Goal: Task Accomplishment & Management: Manage account settings

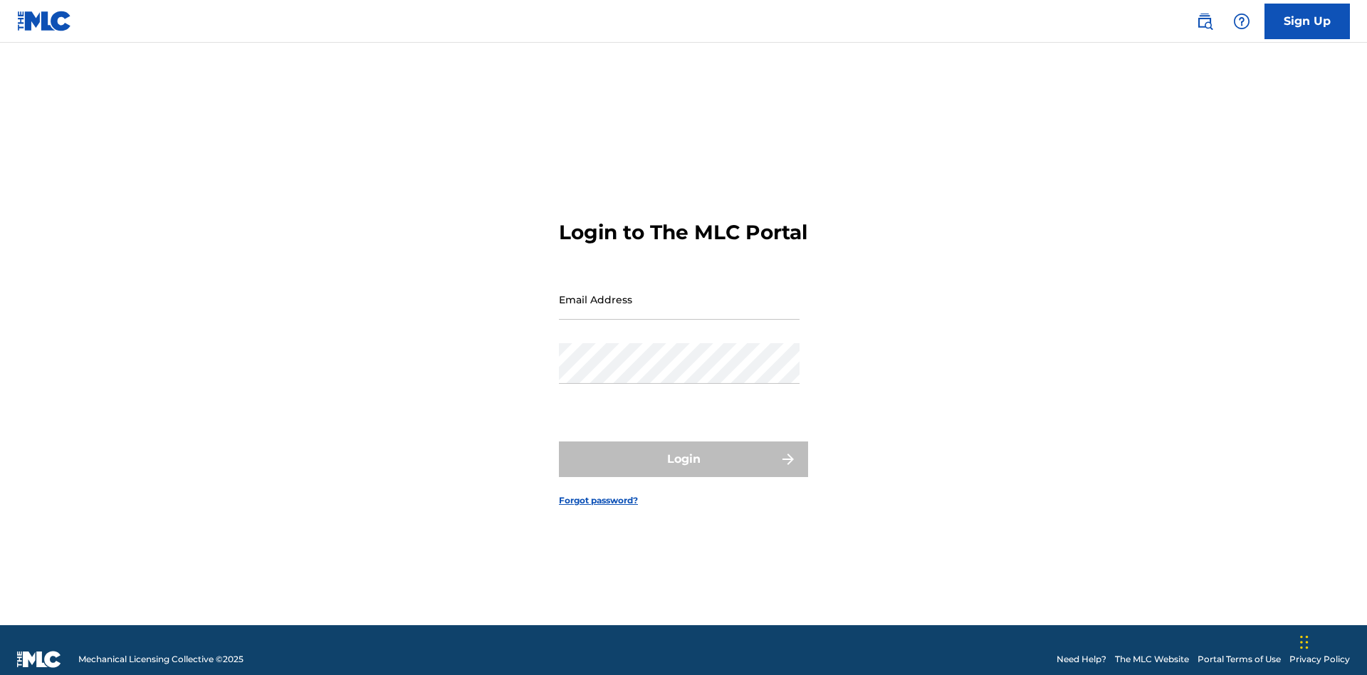
scroll to position [19, 0]
click at [679, 293] on input "Email Address" at bounding box center [679, 299] width 241 height 41
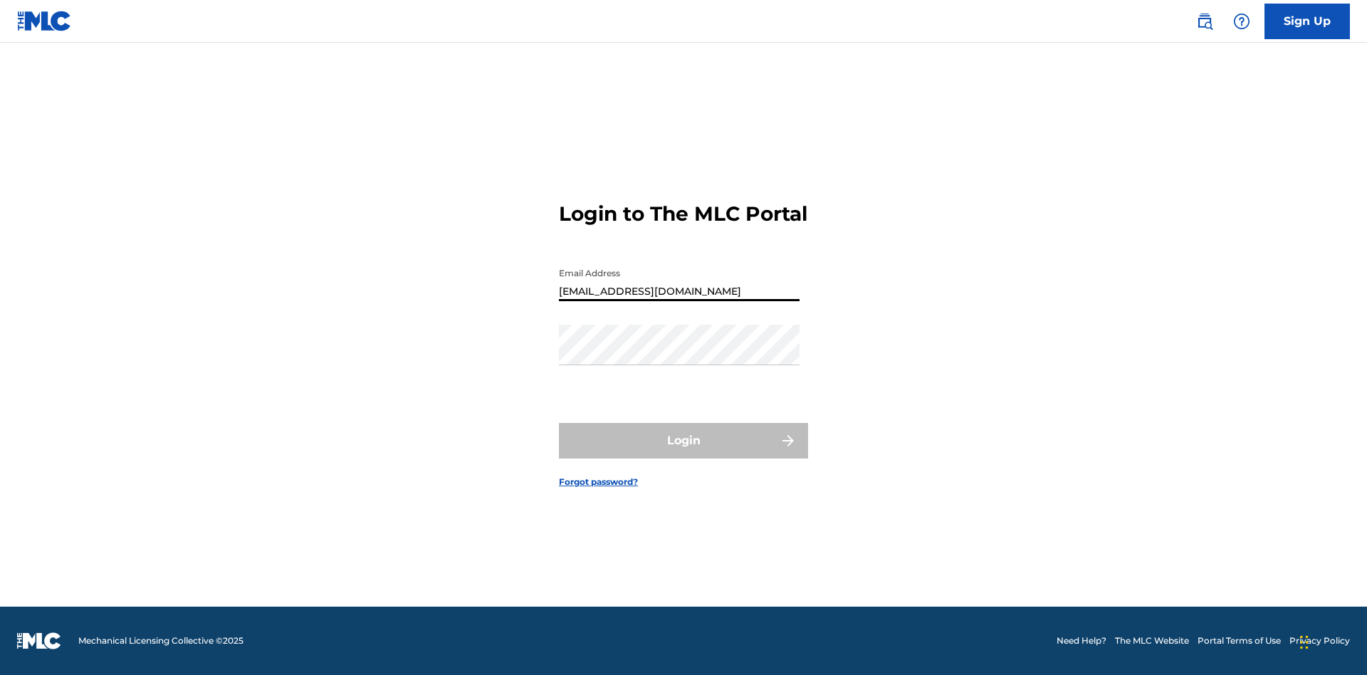
type input "[EMAIL_ADDRESS][DOMAIN_NAME]"
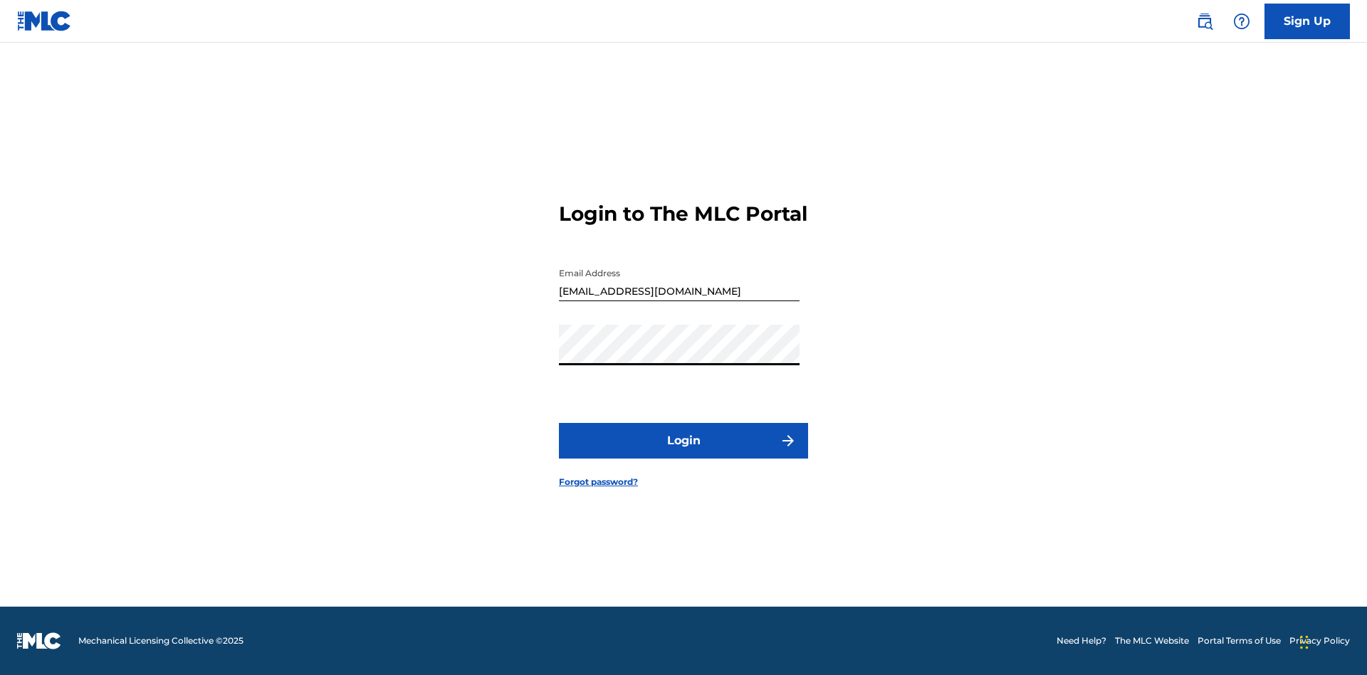
click at [684, 453] on button "Login" at bounding box center [683, 441] width 249 height 36
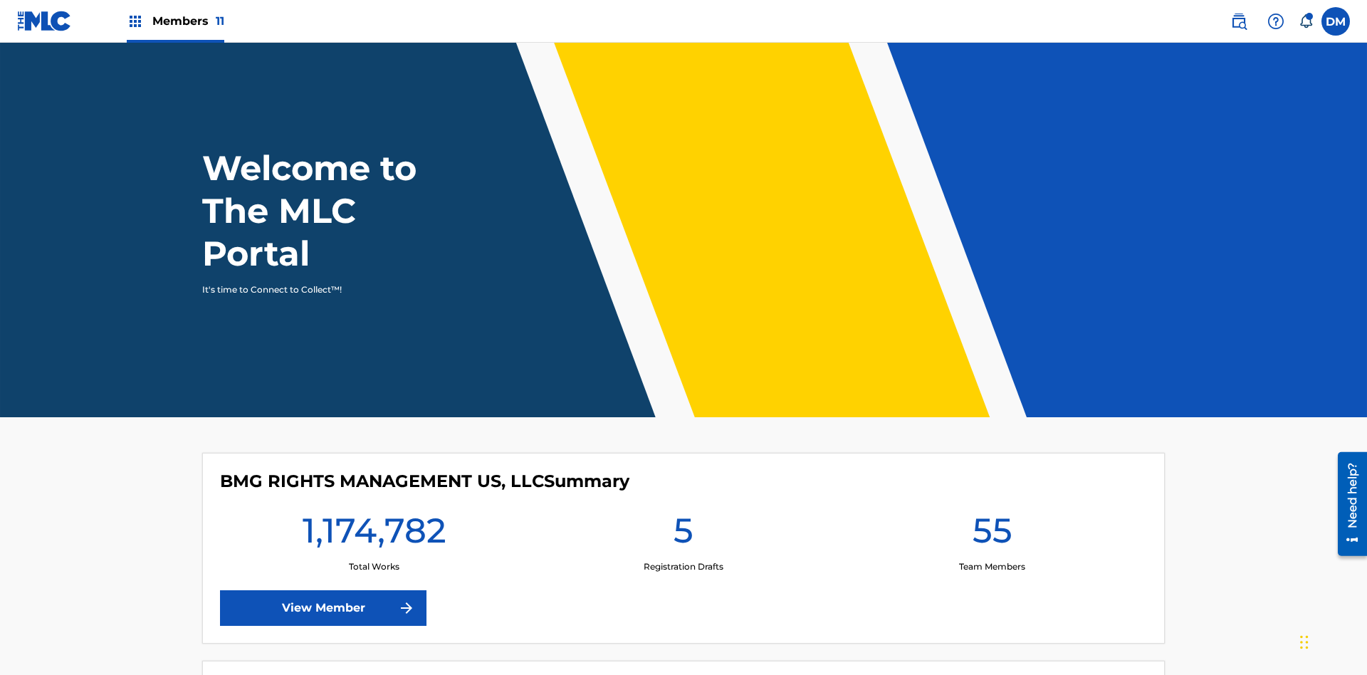
scroll to position [61, 0]
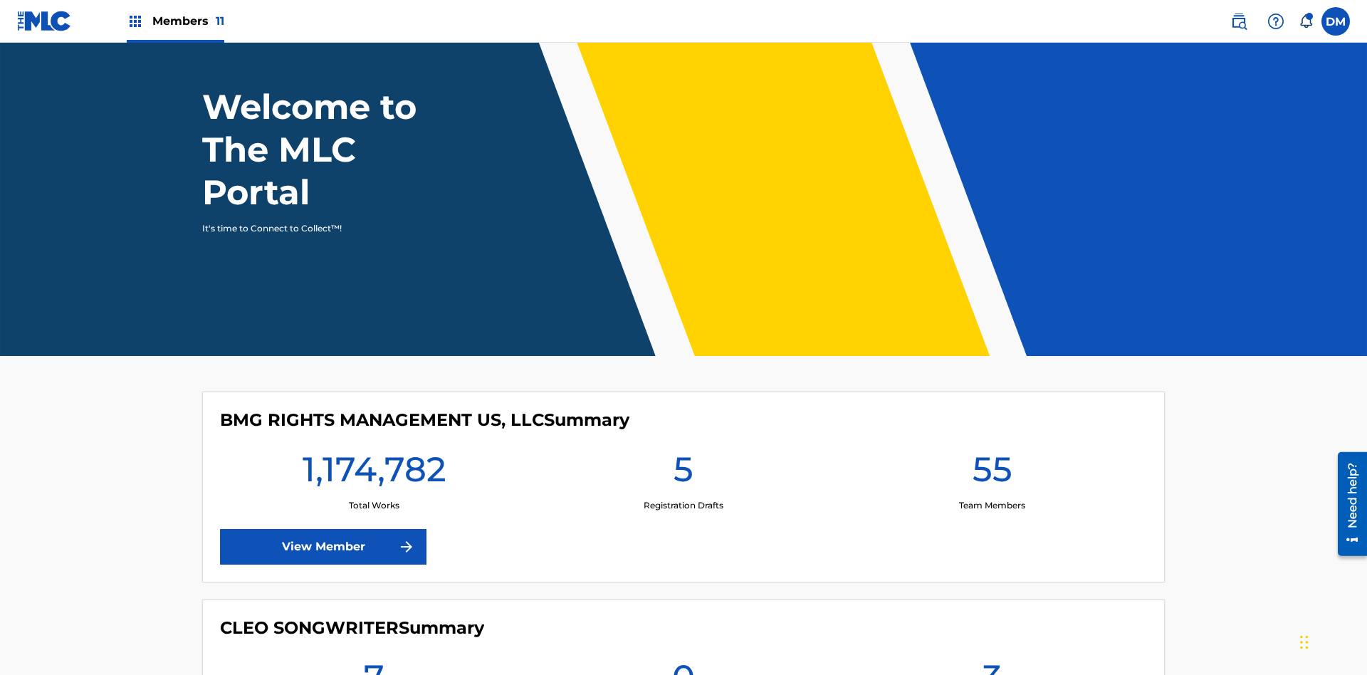
click at [175, 21] on span "Members 11" at bounding box center [188, 21] width 72 height 16
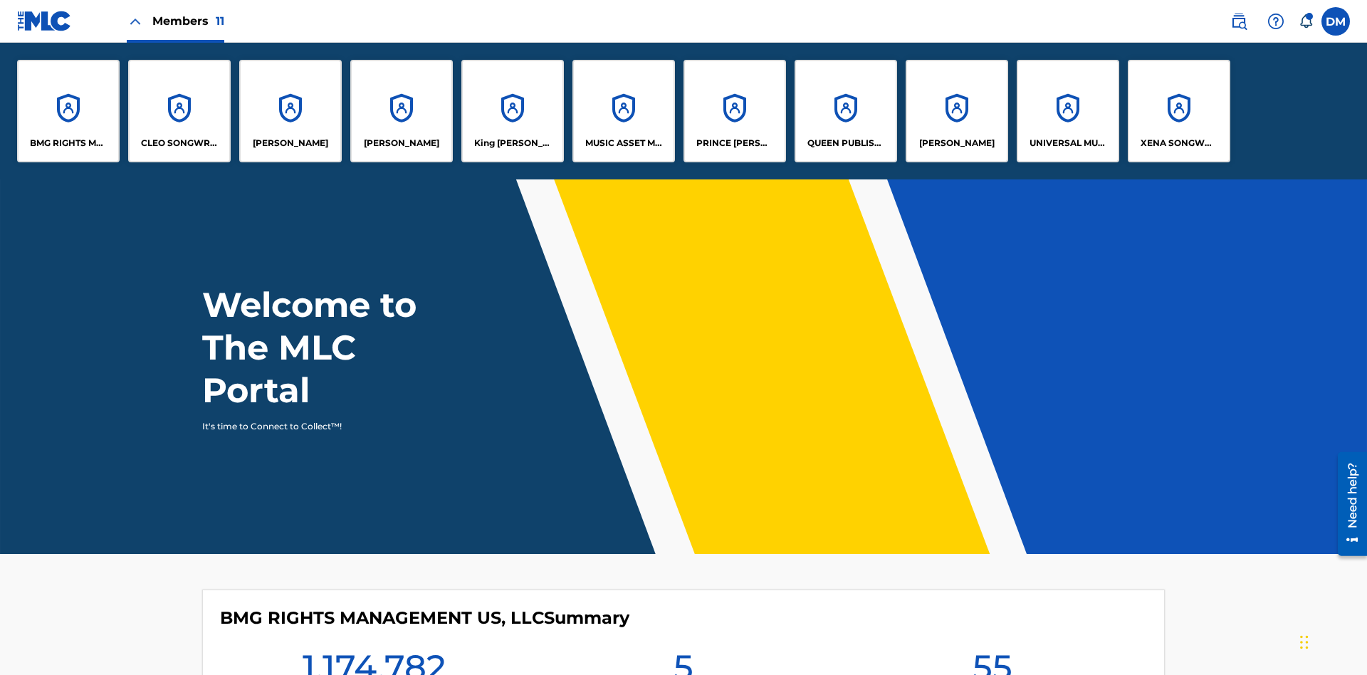
scroll to position [51, 0]
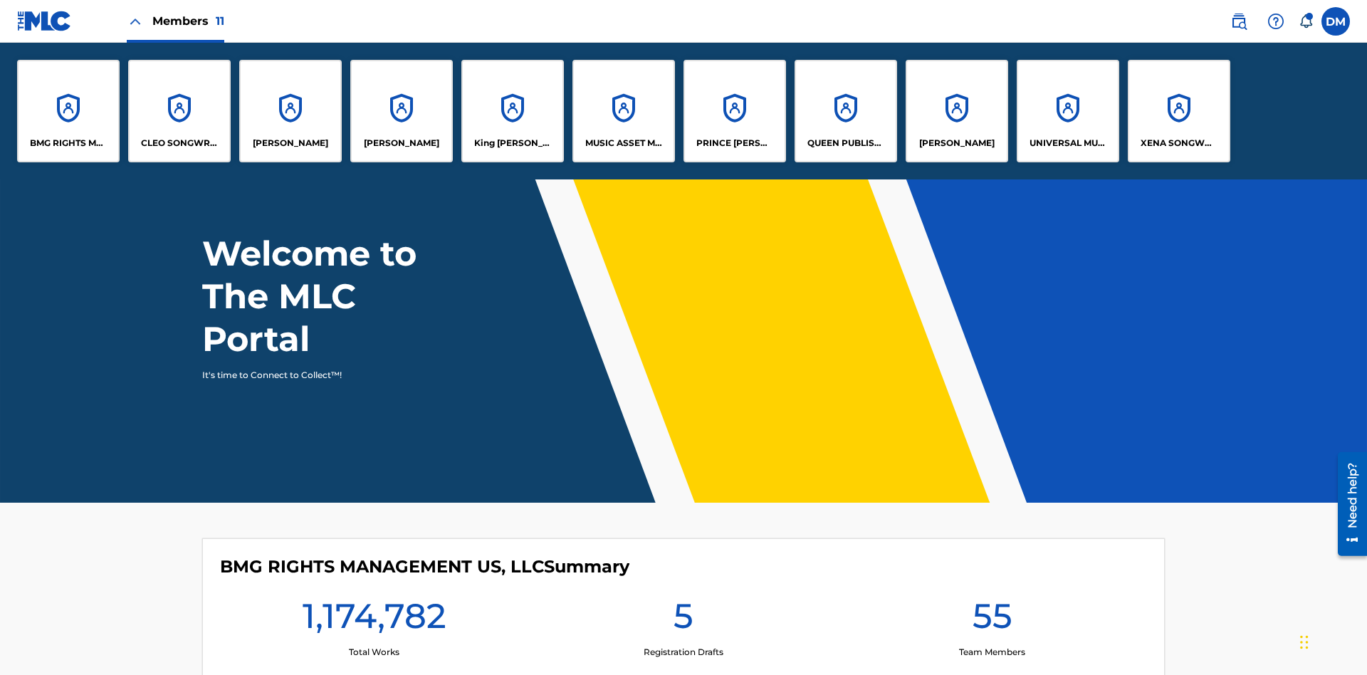
click at [512, 143] on p "King [PERSON_NAME]" at bounding box center [513, 143] width 78 height 13
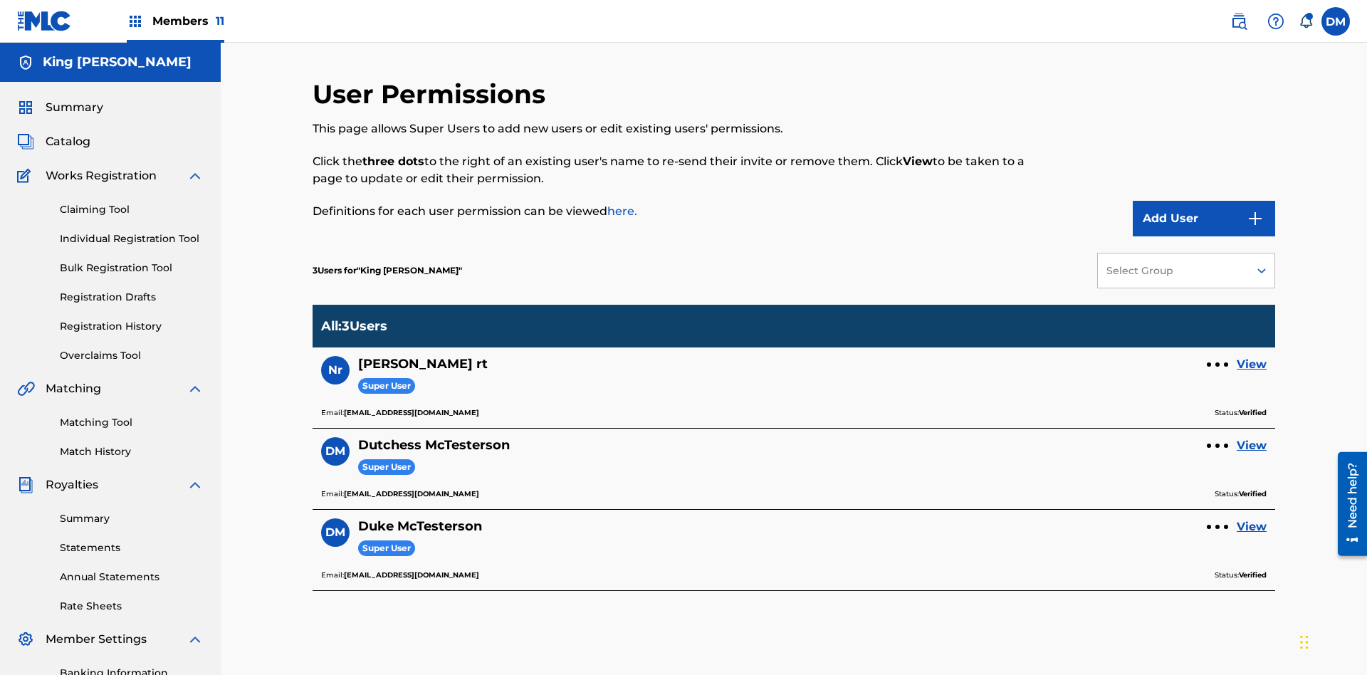
click at [1252, 437] on link "View" at bounding box center [1252, 445] width 30 height 17
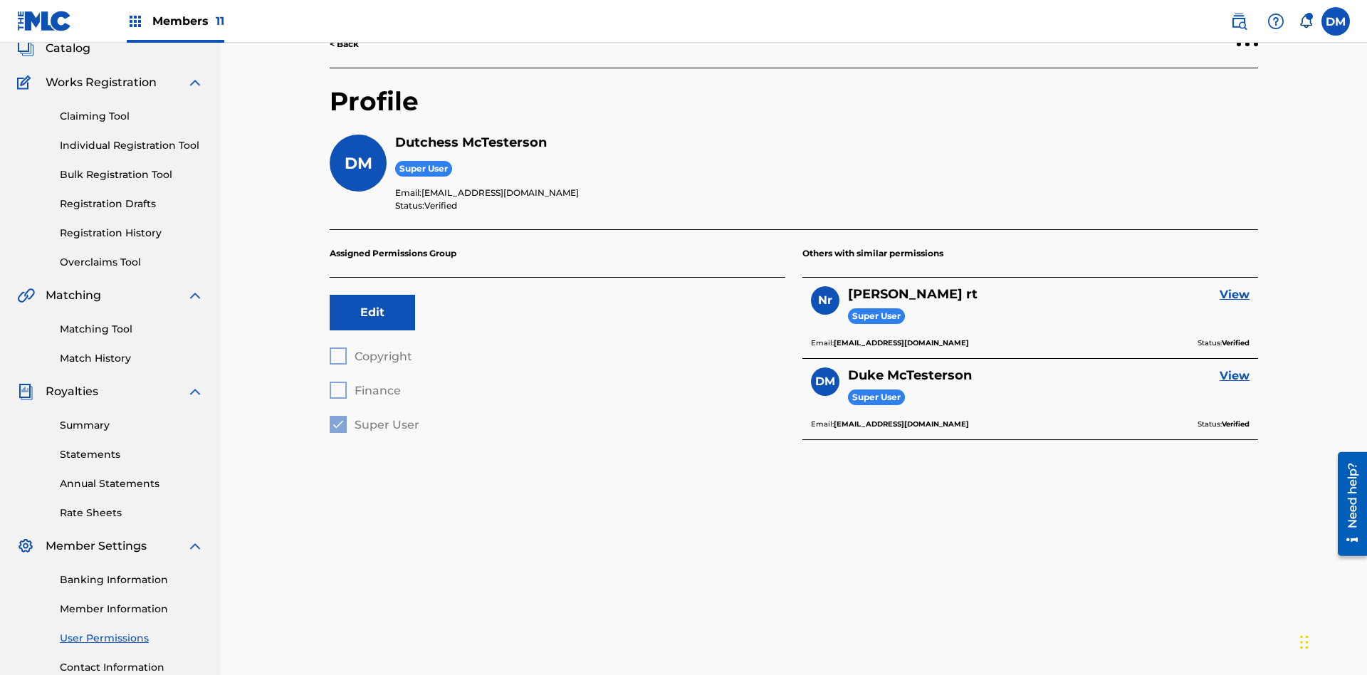
scroll to position [208, 0]
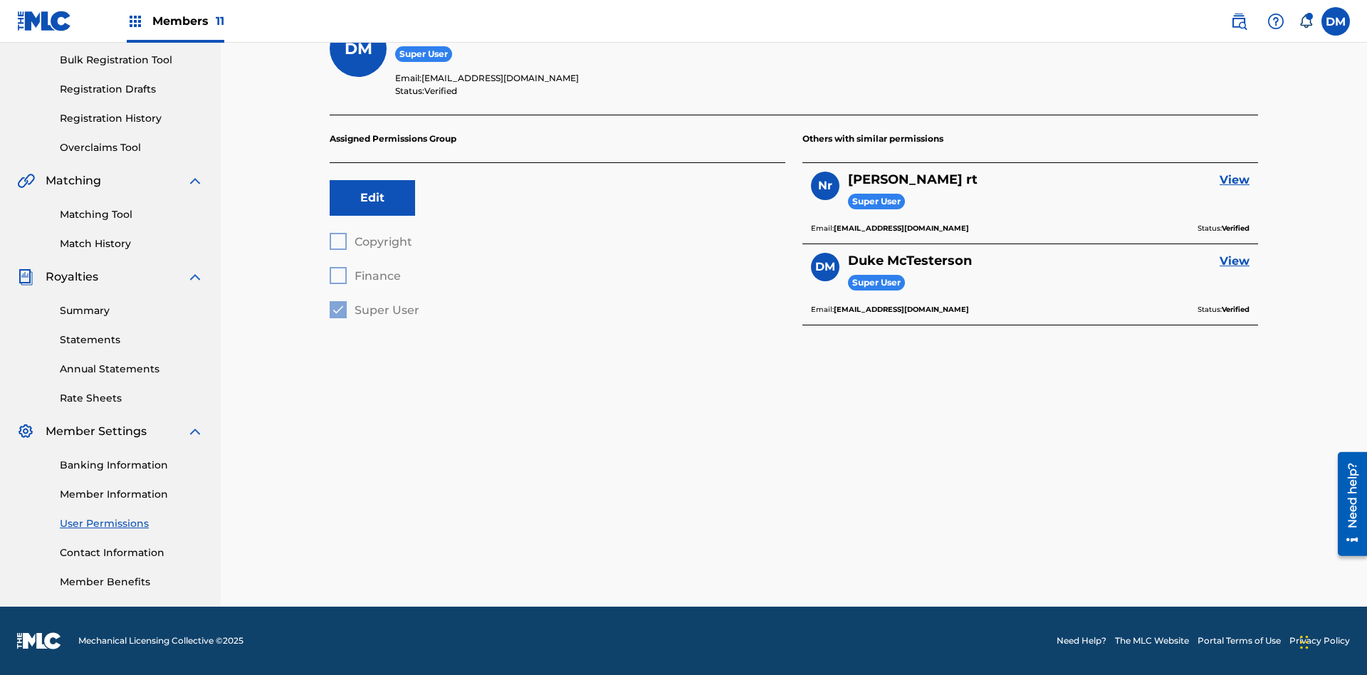
click at [372, 198] on button "Edit" at bounding box center [372, 198] width 85 height 36
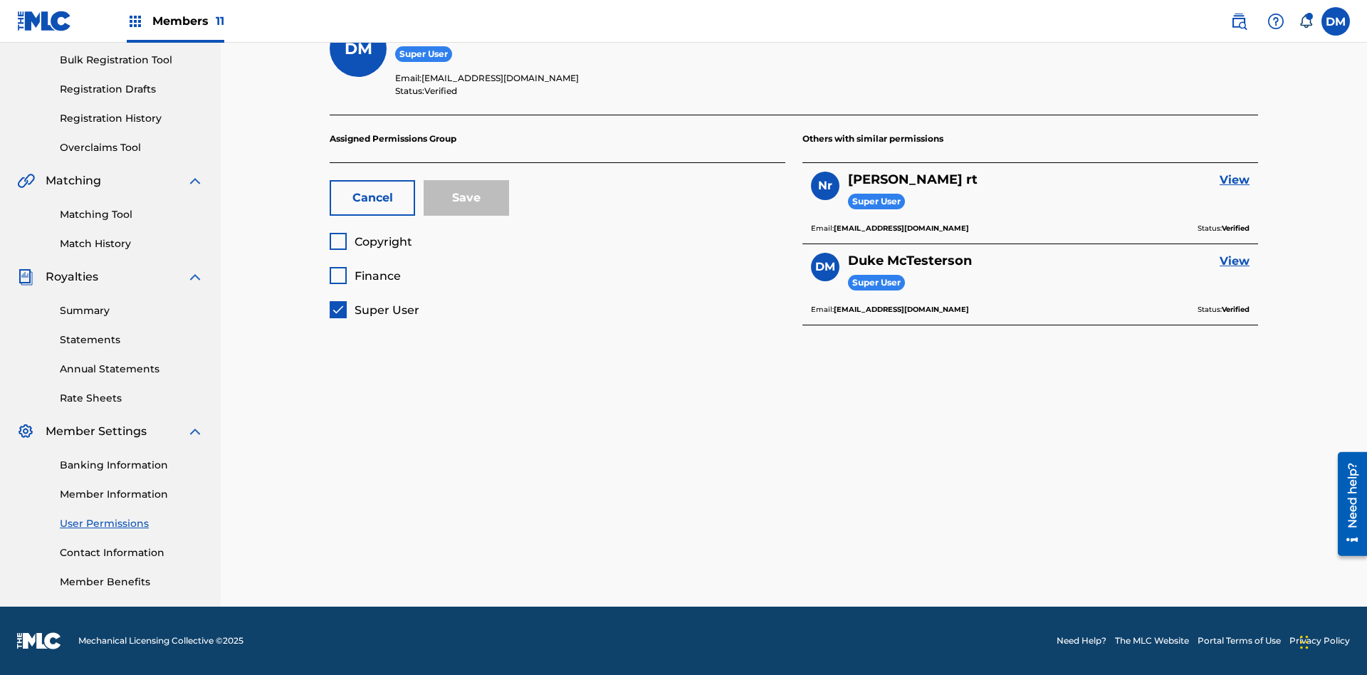
click at [372, 198] on button "Cancel" at bounding box center [372, 198] width 85 height 36
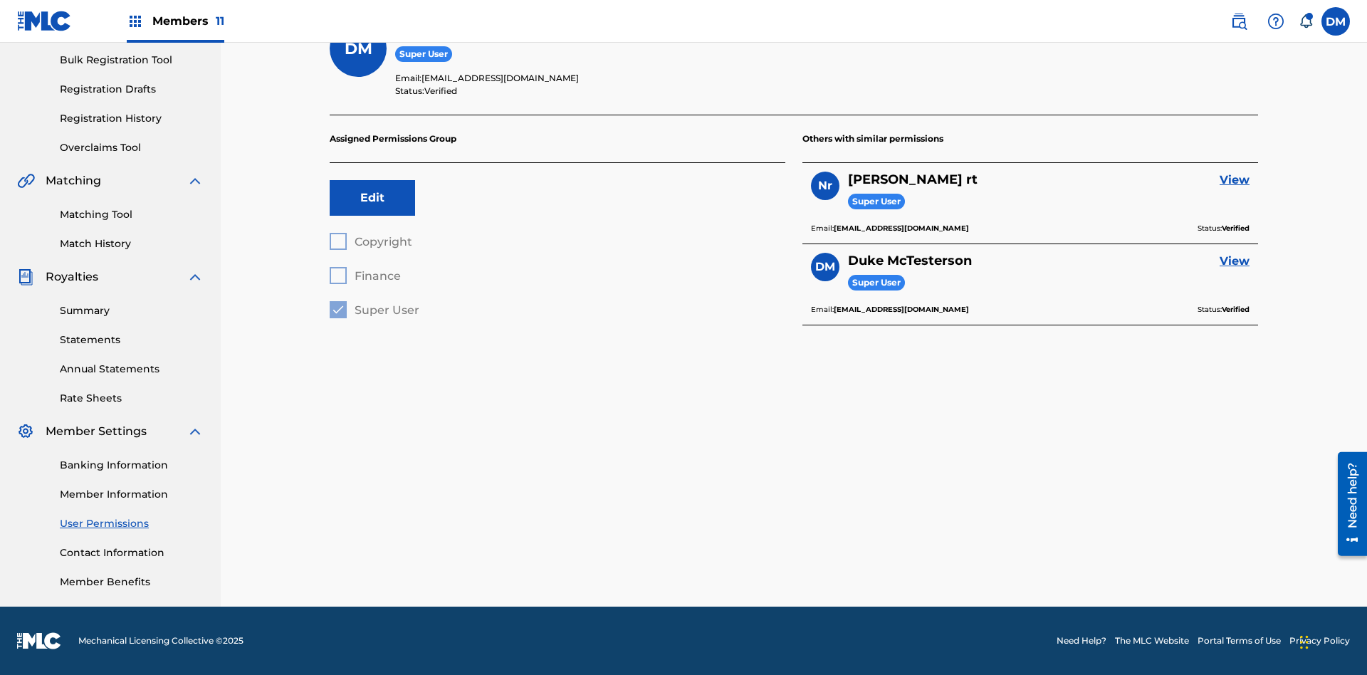
click at [372, 198] on button "Edit" at bounding box center [372, 198] width 85 height 36
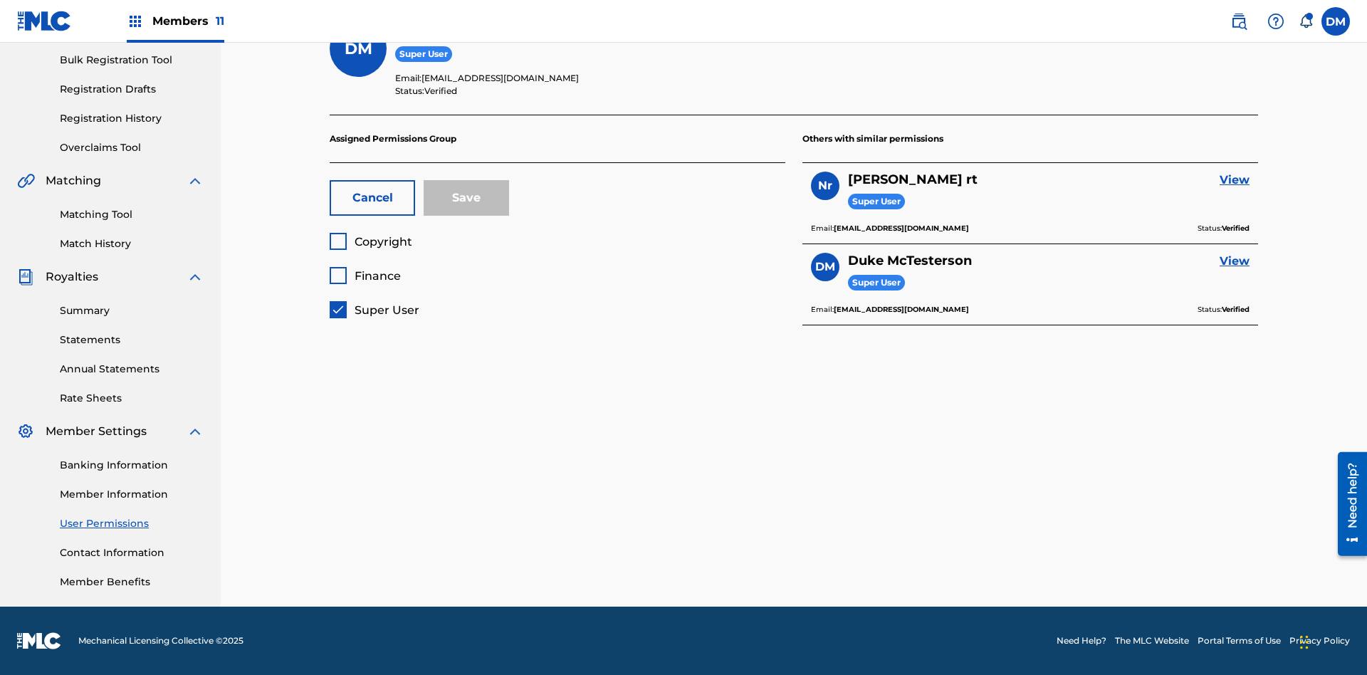
click at [370, 241] on span "Copyright" at bounding box center [384, 242] width 58 height 14
click at [365, 276] on span "Finance" at bounding box center [378, 276] width 46 height 14
click at [466, 198] on button "Save" at bounding box center [466, 198] width 85 height 36
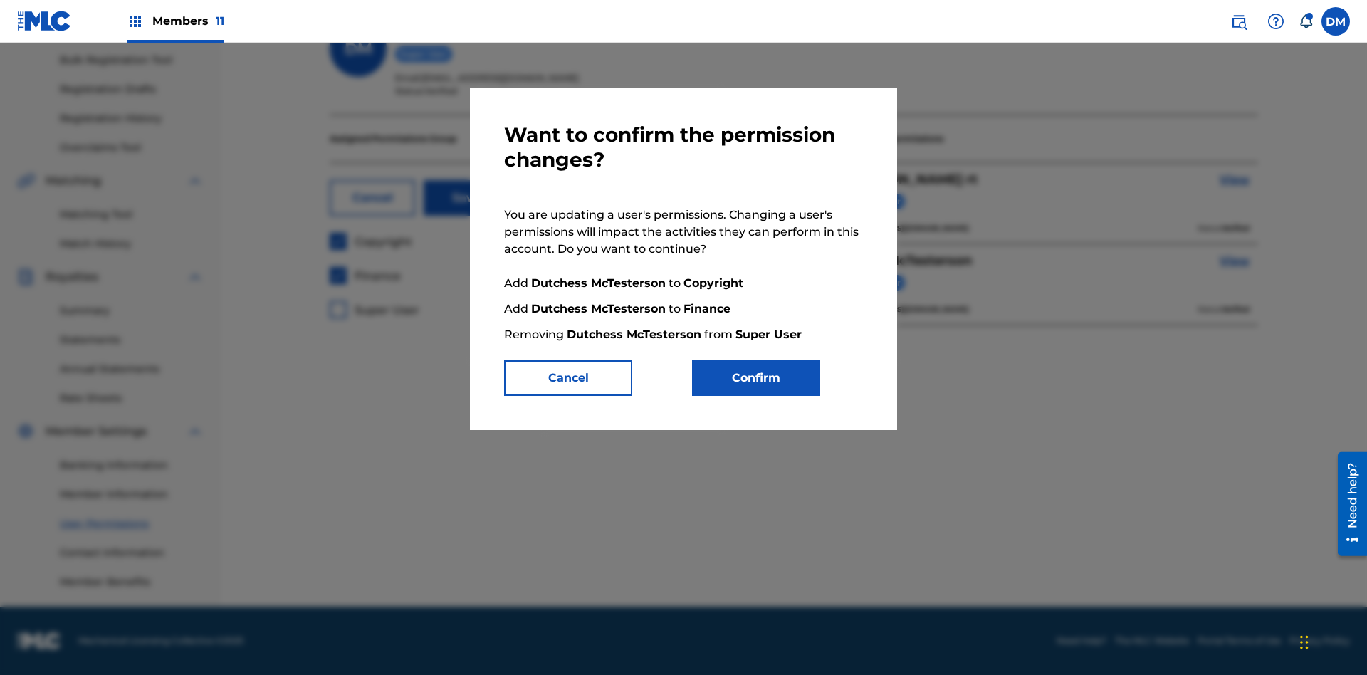
click at [756, 378] on button "Confirm" at bounding box center [756, 378] width 128 height 36
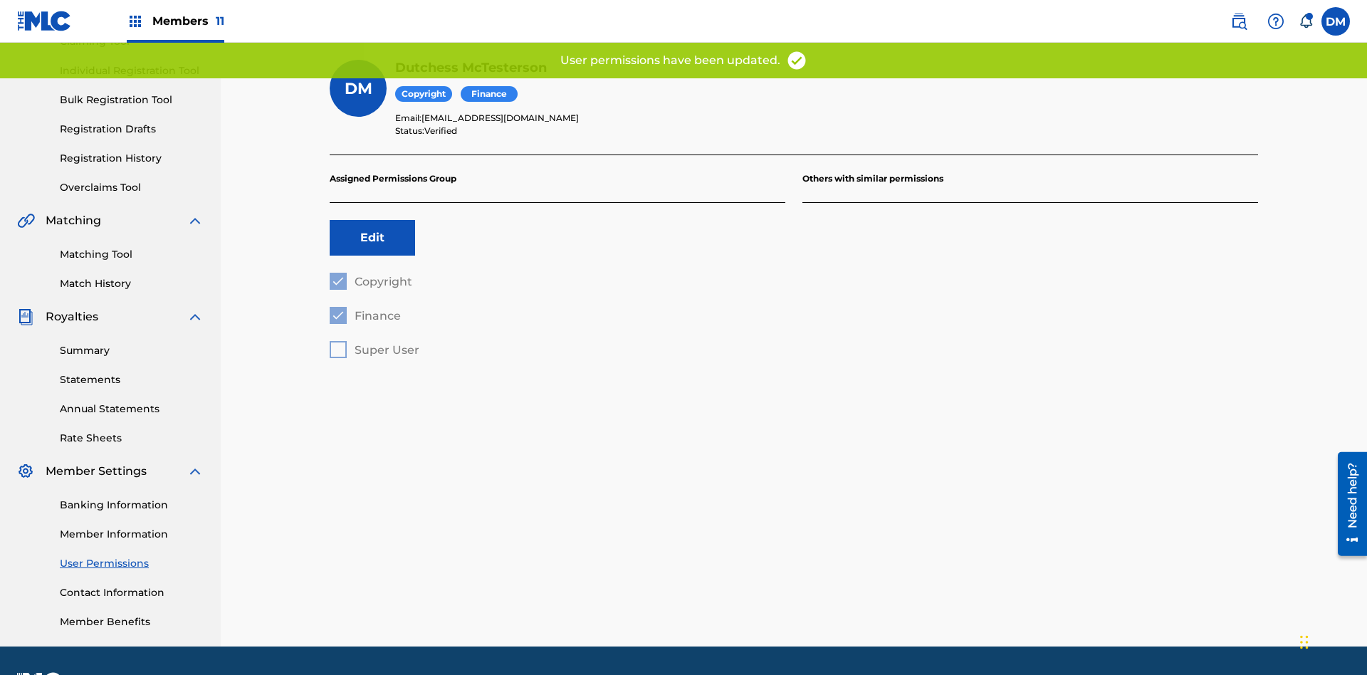
click at [372, 220] on button "Edit" at bounding box center [372, 238] width 85 height 36
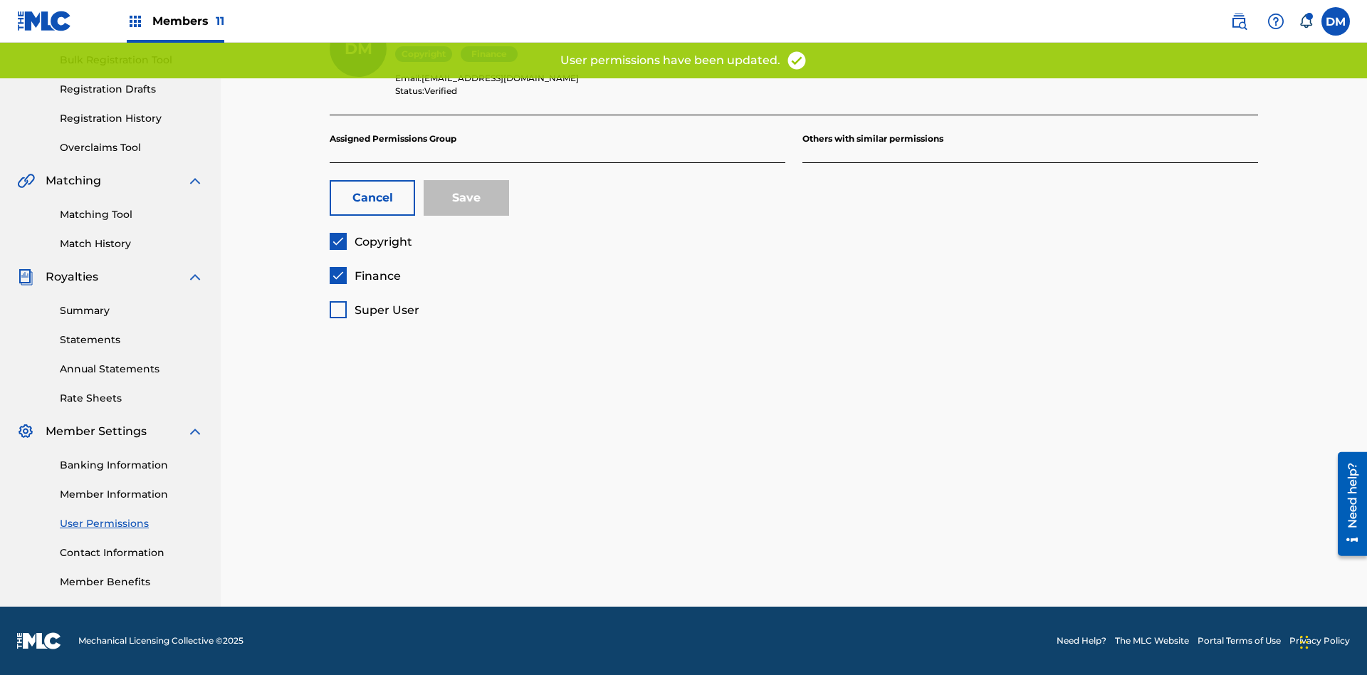
click at [365, 276] on span "Finance" at bounding box center [378, 276] width 46 height 14
click at [466, 198] on button "Save" at bounding box center [466, 198] width 85 height 36
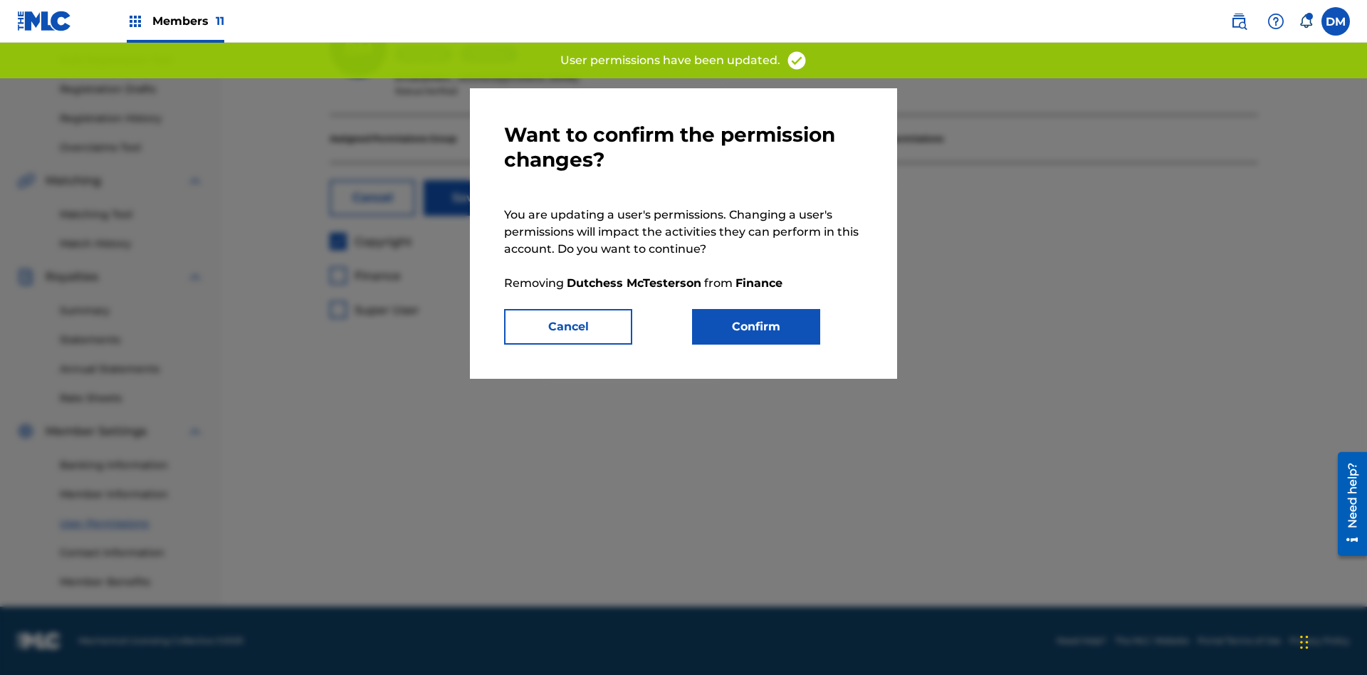
click at [756, 327] on button "Confirm" at bounding box center [756, 327] width 128 height 36
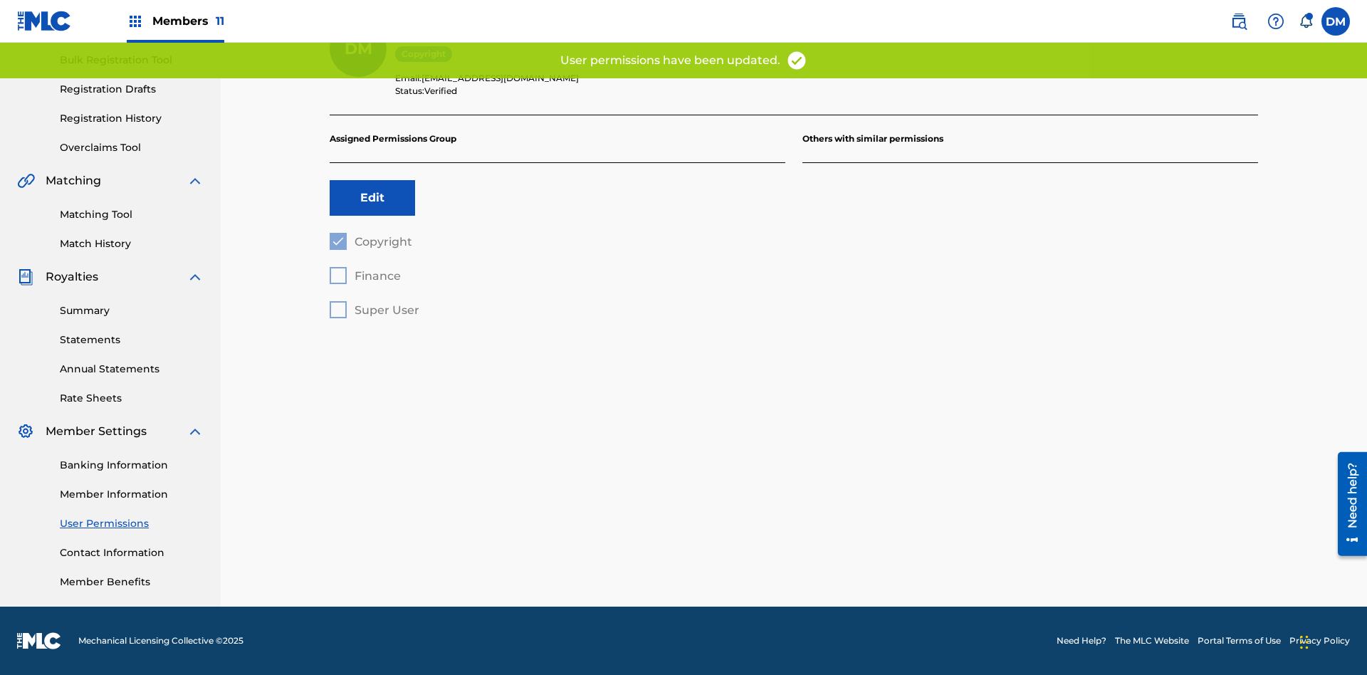
scroll to position [168, 0]
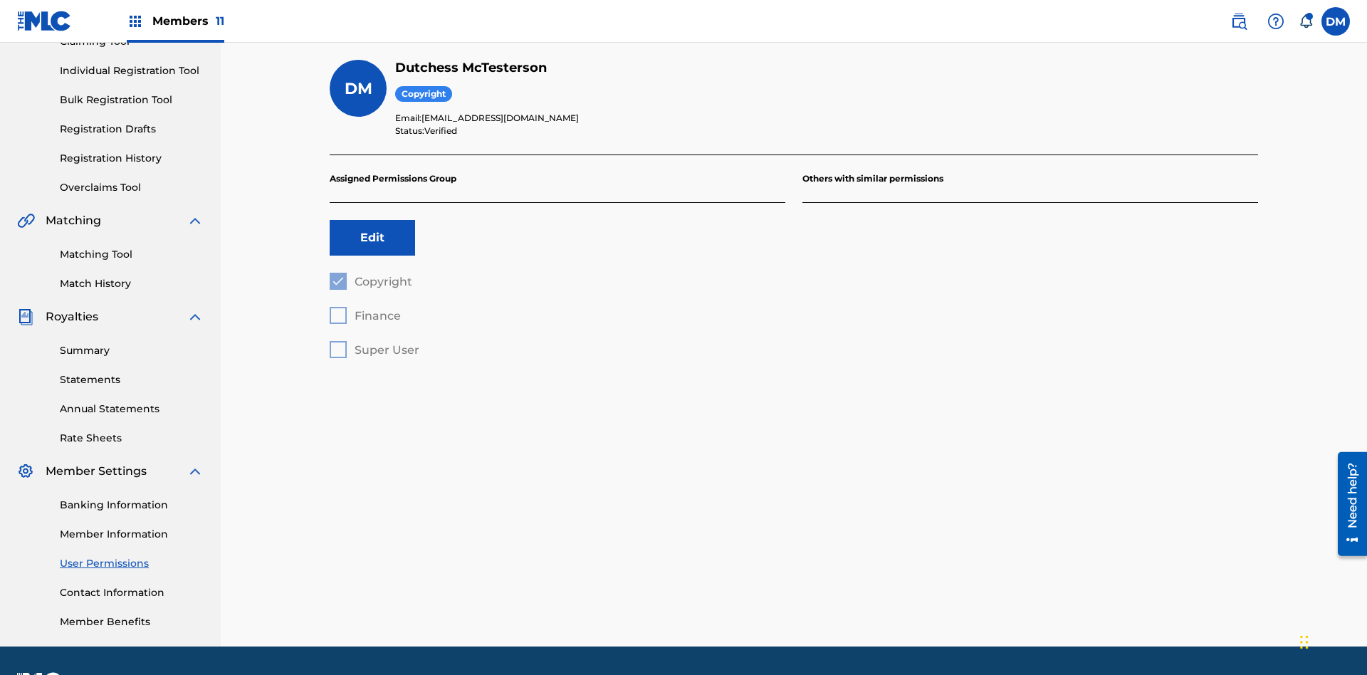
click at [372, 220] on button "Edit" at bounding box center [372, 238] width 85 height 36
click at [370, 275] on span "Copyright" at bounding box center [384, 282] width 58 height 14
click at [365, 309] on span "Finance" at bounding box center [378, 316] width 46 height 14
click at [466, 220] on button "Save" at bounding box center [466, 238] width 85 height 36
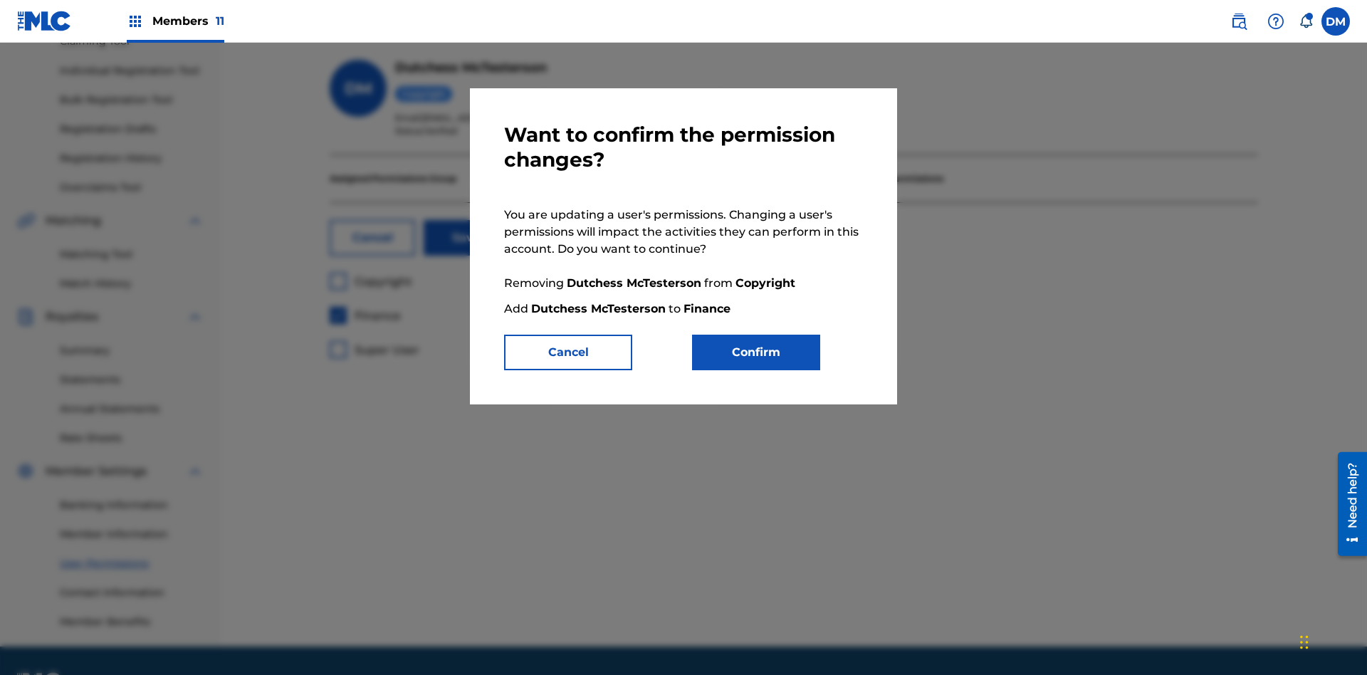
click at [756, 353] on button "Confirm" at bounding box center [756, 353] width 128 height 36
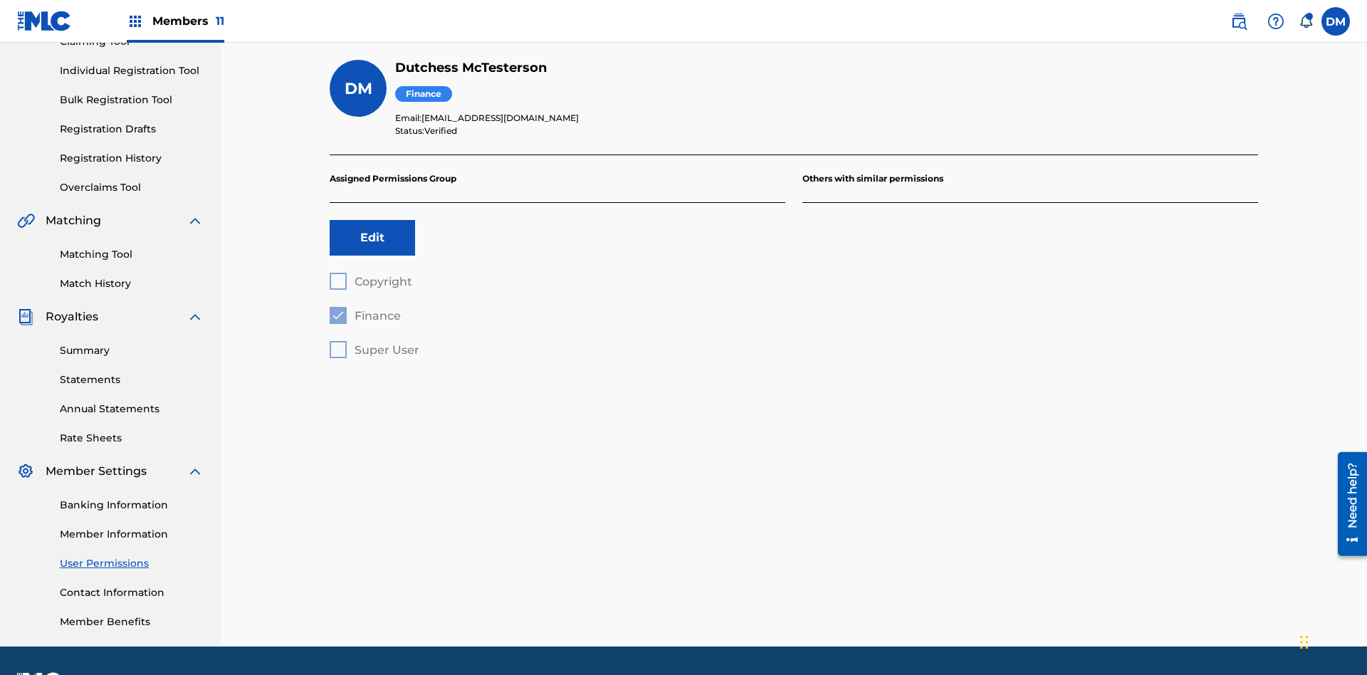
click at [372, 220] on button "Edit" at bounding box center [372, 238] width 85 height 36
click at [365, 309] on span "Finance" at bounding box center [378, 316] width 46 height 14
click at [374, 343] on span "Super User" at bounding box center [387, 350] width 65 height 14
click at [466, 220] on button "Save" at bounding box center [466, 238] width 85 height 36
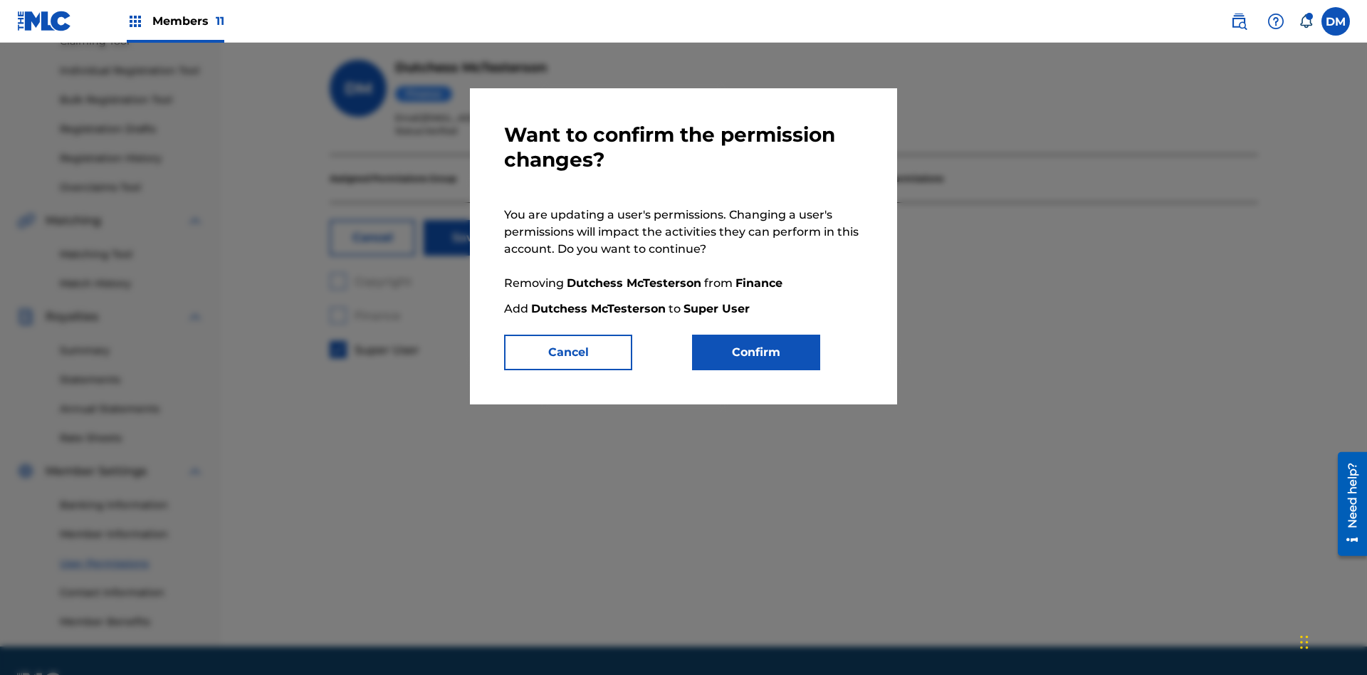
click at [756, 353] on button "Confirm" at bounding box center [756, 353] width 128 height 36
